Goal: Task Accomplishment & Management: Use online tool/utility

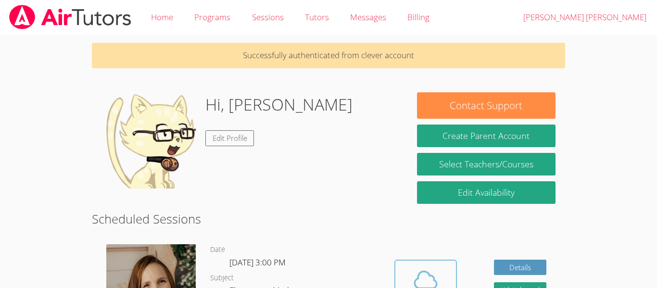
click at [425, 269] on icon at bounding box center [425, 279] width 27 height 27
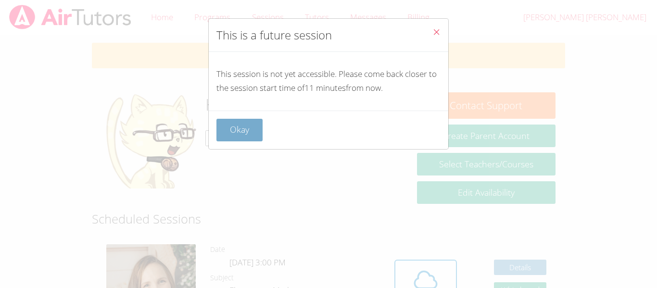
click at [243, 120] on button "Okay" at bounding box center [239, 130] width 46 height 23
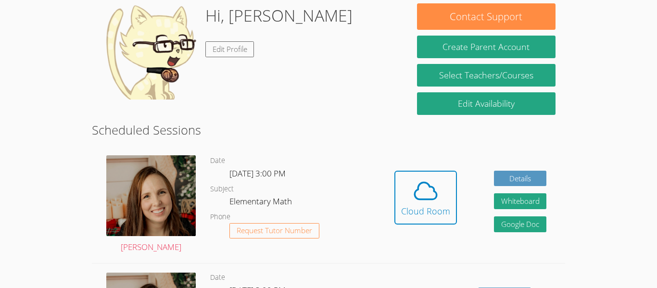
scroll to position [89, 0]
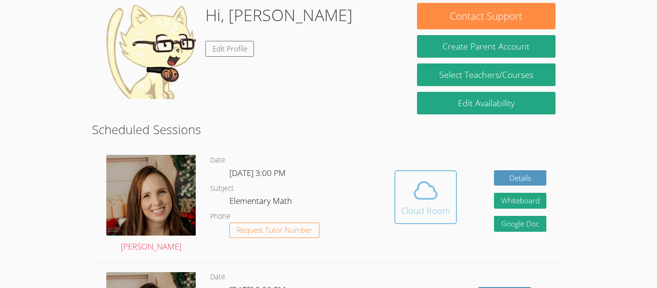
click at [434, 212] on div "Cloud Room" at bounding box center [425, 210] width 49 height 13
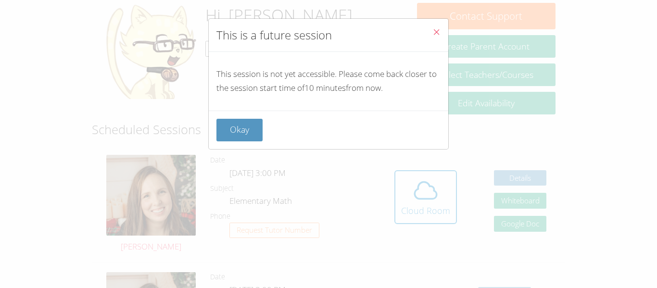
click at [435, 30] on icon "Close" at bounding box center [436, 32] width 8 height 8
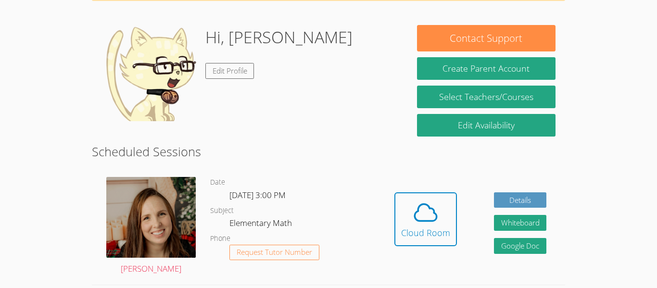
scroll to position [66, 0]
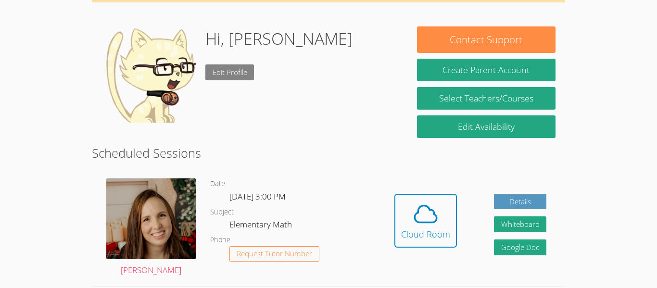
click at [251, 71] on link "Edit Profile" at bounding box center [229, 72] width 49 height 16
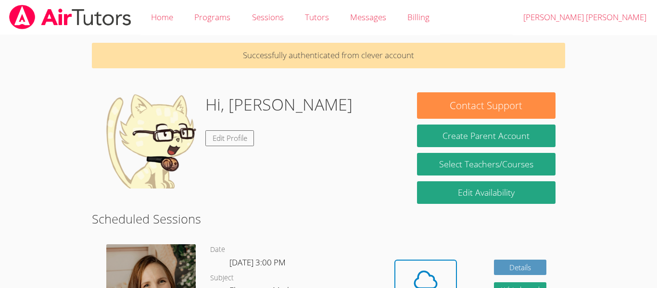
scroll to position [66, 0]
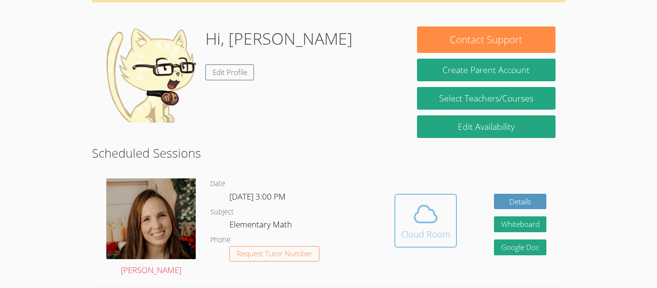
click at [427, 225] on icon at bounding box center [425, 213] width 27 height 27
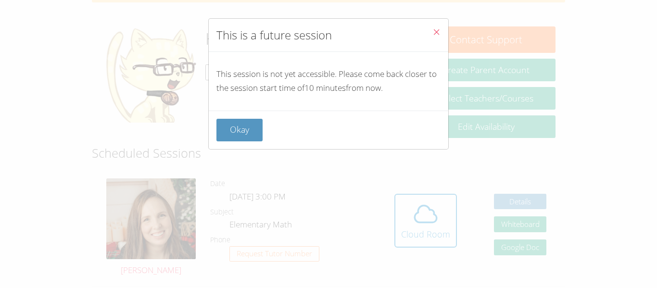
click at [441, 24] on button "Close" at bounding box center [436, 33] width 24 height 29
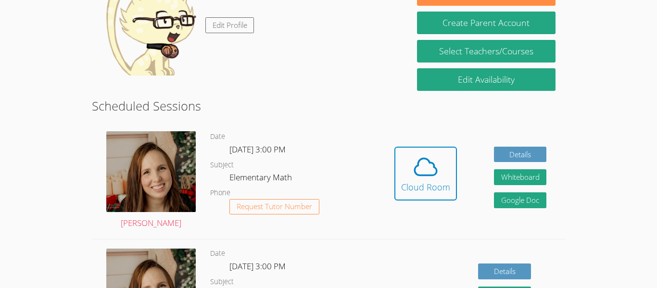
scroll to position [114, 0]
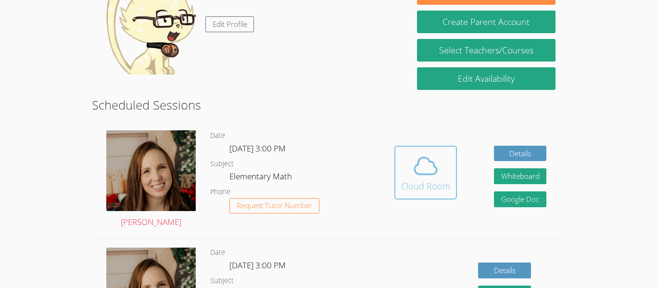
click at [434, 162] on icon at bounding box center [425, 165] width 27 height 27
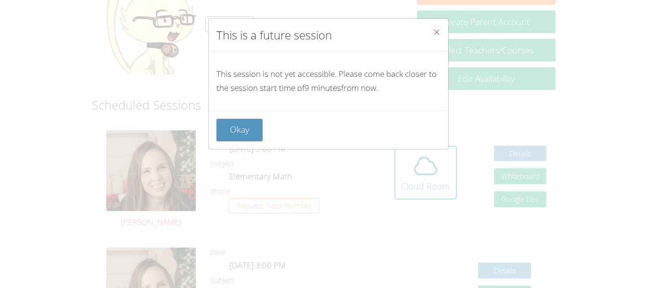
click at [440, 21] on button "Close" at bounding box center [436, 33] width 24 height 29
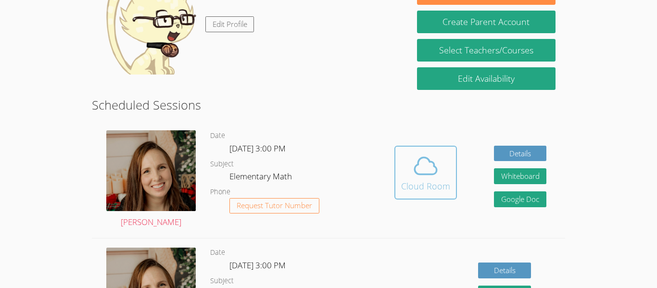
click at [445, 187] on div "Cloud Room" at bounding box center [425, 185] width 49 height 13
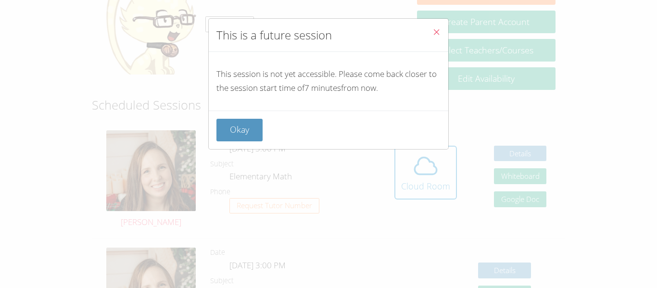
click at [429, 33] on button "Close" at bounding box center [436, 33] width 24 height 29
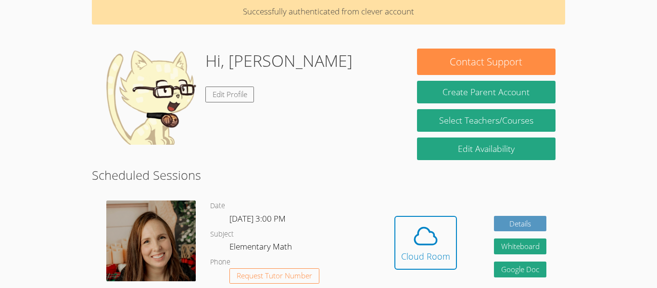
scroll to position [39, 0]
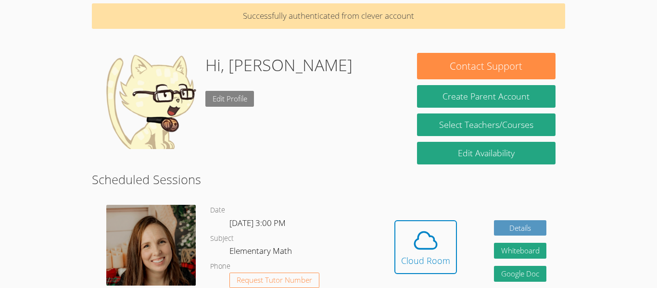
click at [234, 103] on link "Edit Profile" at bounding box center [229, 99] width 49 height 16
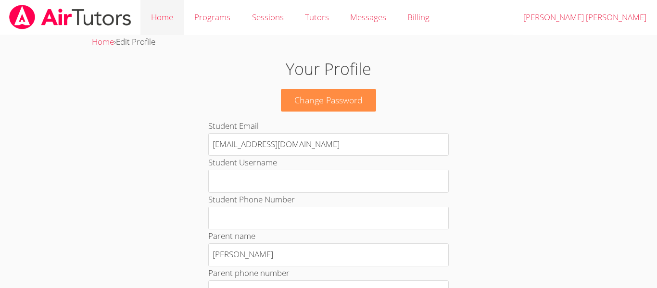
click at [170, 34] on link "Home" at bounding box center [161, 17] width 43 height 35
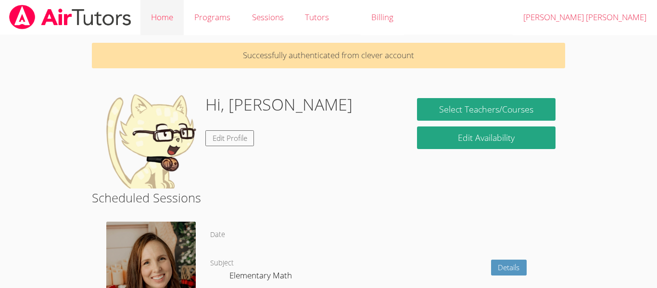
click at [176, 26] on link "Home" at bounding box center [161, 17] width 43 height 35
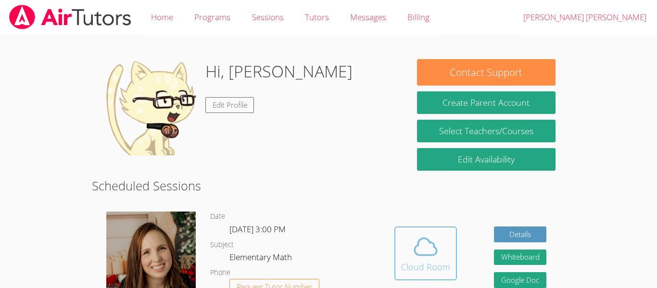
click at [422, 254] on icon at bounding box center [425, 246] width 27 height 27
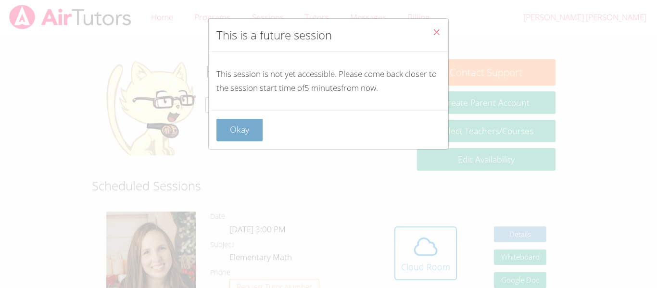
click at [217, 137] on button "Okay" at bounding box center [239, 130] width 46 height 23
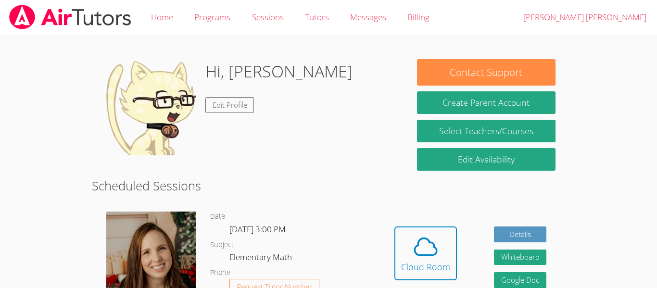
click at [260, 125] on div "Hi, Maddysson Mayben Edit Profile" at bounding box center [278, 107] width 147 height 96
click at [414, 255] on icon at bounding box center [425, 246] width 27 height 27
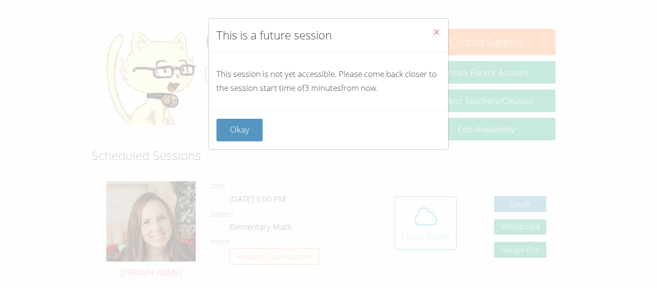
scroll to position [58, 0]
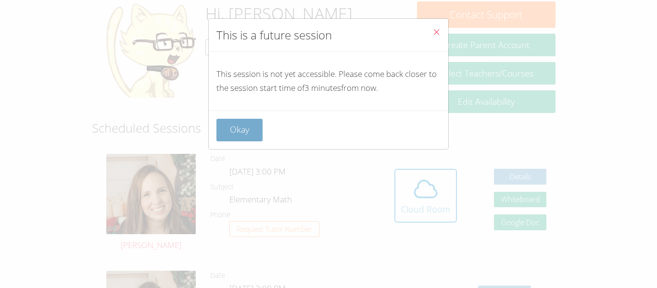
click at [240, 141] on button "Okay" at bounding box center [239, 130] width 46 height 23
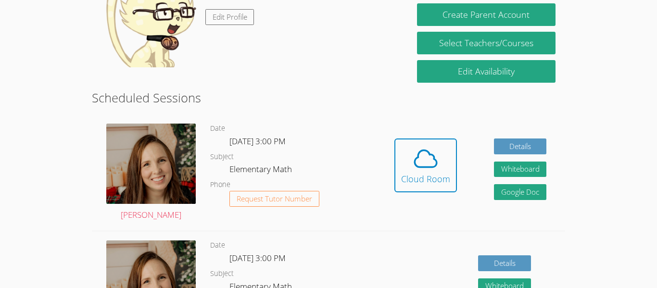
scroll to position [88, 0]
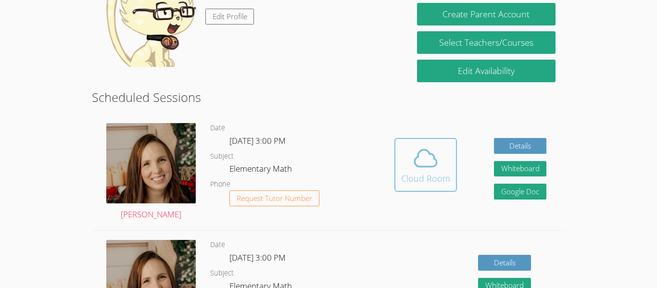
click at [428, 181] on div "Cloud Room" at bounding box center [425, 178] width 49 height 13
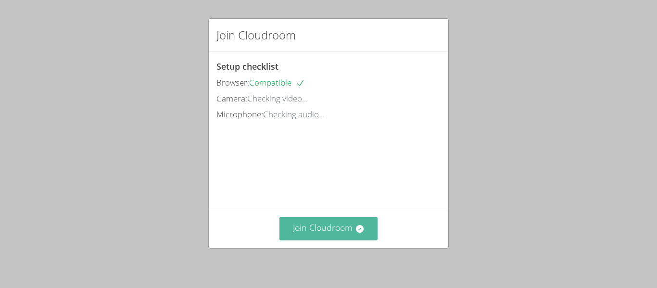
click at [356, 228] on icon at bounding box center [359, 229] width 8 height 8
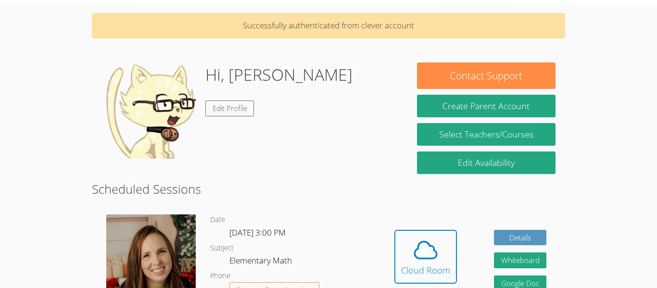
scroll to position [35, 0]
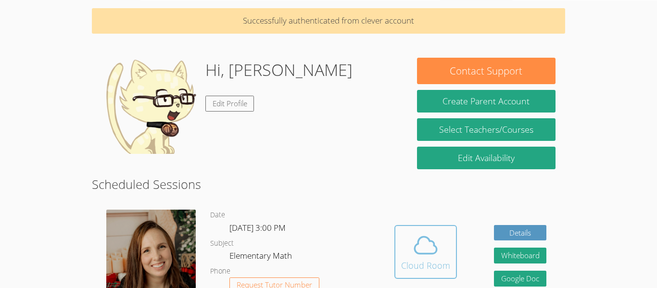
click at [434, 234] on icon at bounding box center [425, 245] width 27 height 27
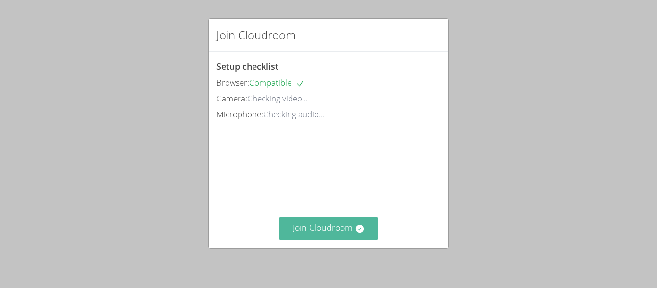
click at [349, 225] on button "Join Cloudroom" at bounding box center [328, 229] width 99 height 24
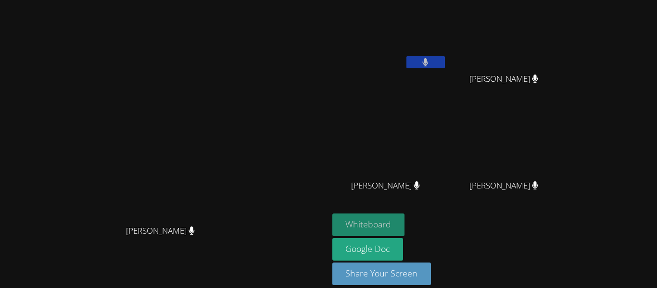
click at [405, 219] on button "Whiteboard" at bounding box center [368, 224] width 73 height 23
click at [405, 229] on button "Whiteboard" at bounding box center [368, 224] width 73 height 23
